Goal: Information Seeking & Learning: Learn about a topic

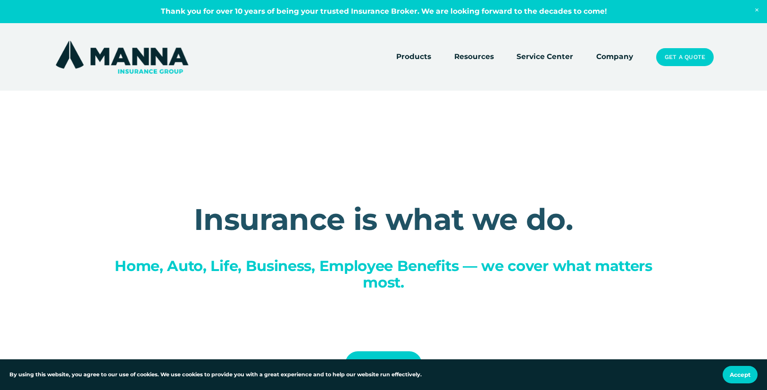
click at [623, 59] on link "Company" at bounding box center [614, 56] width 37 height 13
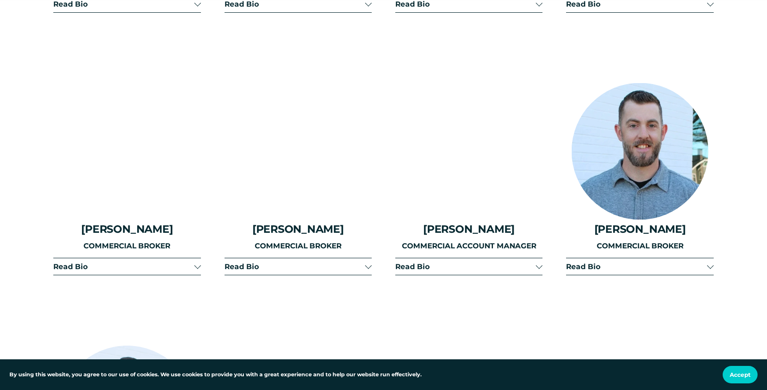
scroll to position [1651, 0]
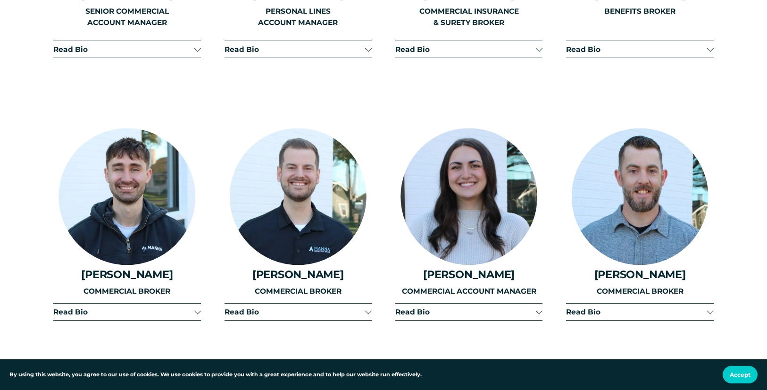
click at [529, 307] on span "Read Bio" at bounding box center [465, 311] width 141 height 9
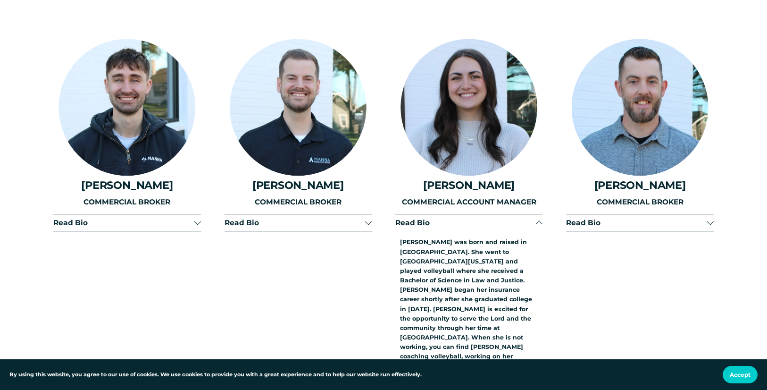
scroll to position [1761, 0]
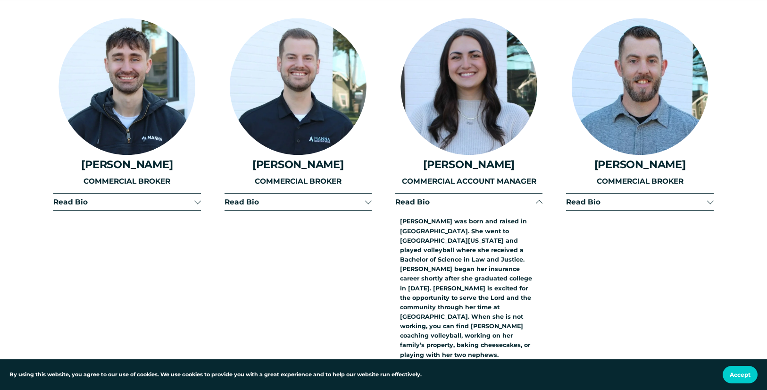
click at [488, 78] on div at bounding box center [469, 86] width 137 height 137
click at [513, 83] on div at bounding box center [469, 86] width 137 height 137
click at [513, 69] on div at bounding box center [469, 86] width 137 height 137
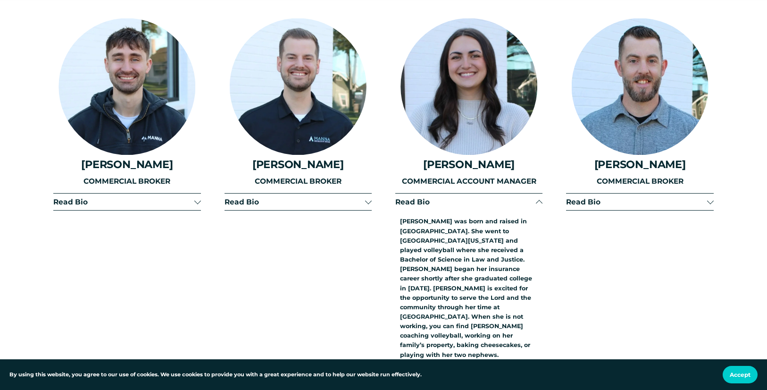
click at [513, 69] on div at bounding box center [469, 86] width 137 height 137
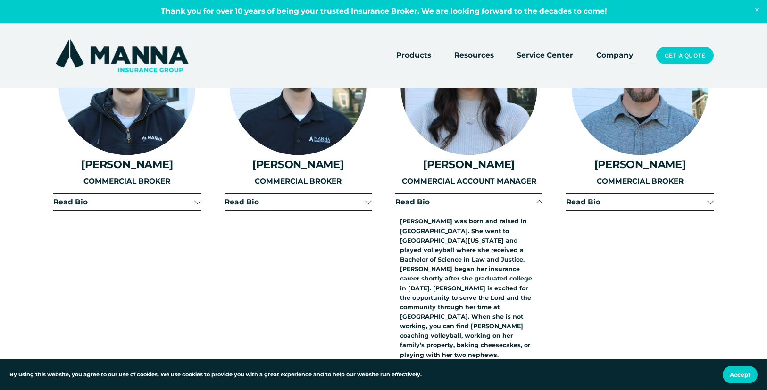
click at [541, 193] on button "Read Bio" at bounding box center [468, 201] width 147 height 17
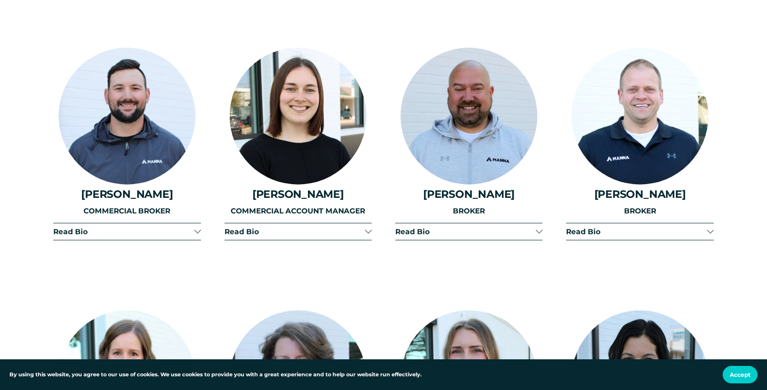
scroll to position [2092, 0]
